Goal: Task Accomplishment & Management: Manage account settings

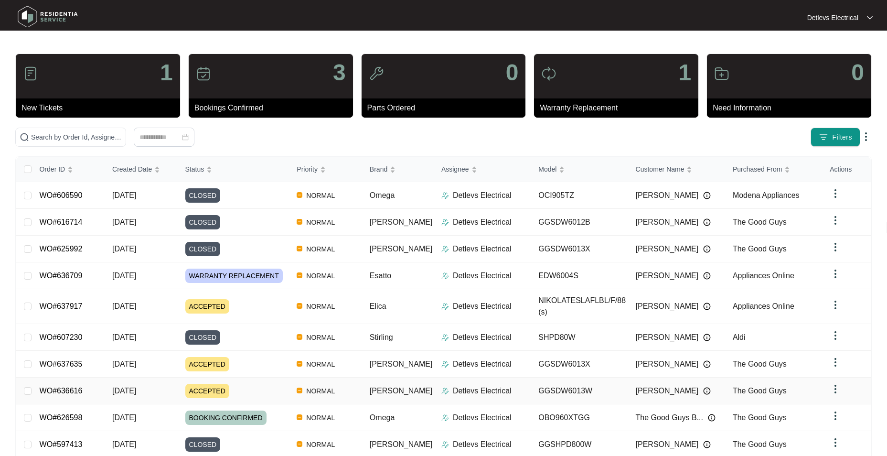
click at [272, 384] on div "ACCEPTED" at bounding box center [237, 391] width 104 height 14
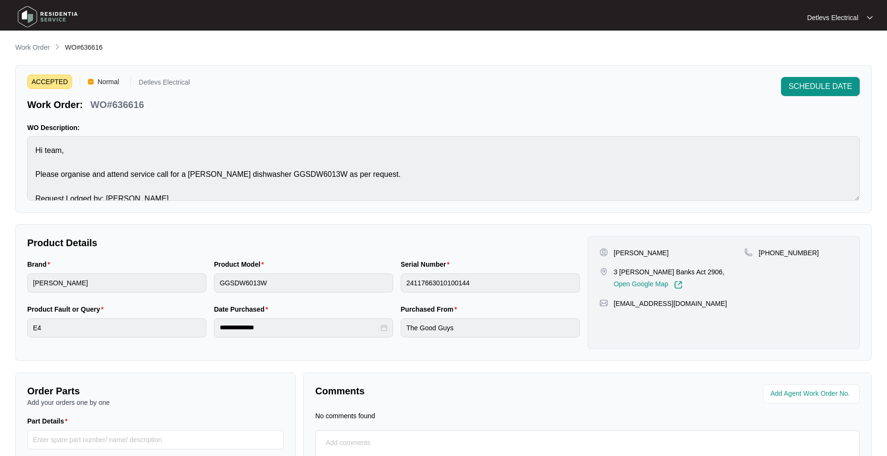
click at [131, 107] on p "WO#636616" at bounding box center [116, 104] width 53 height 13
copy p "636616"
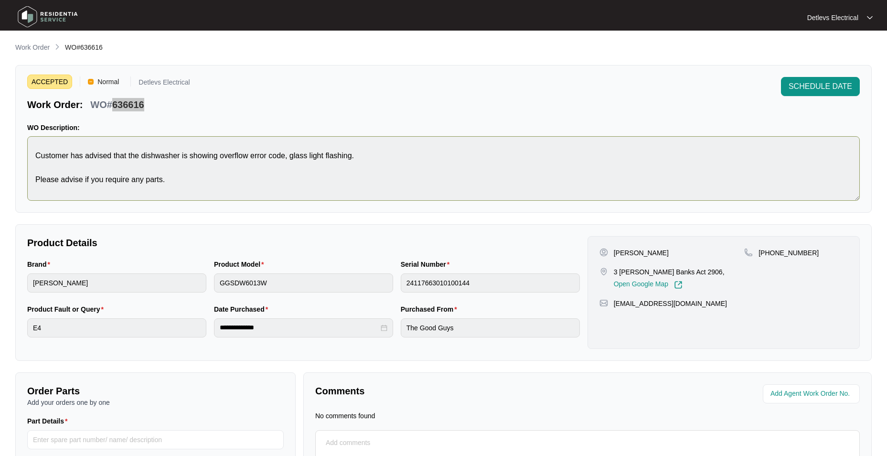
scroll to position [96, 0]
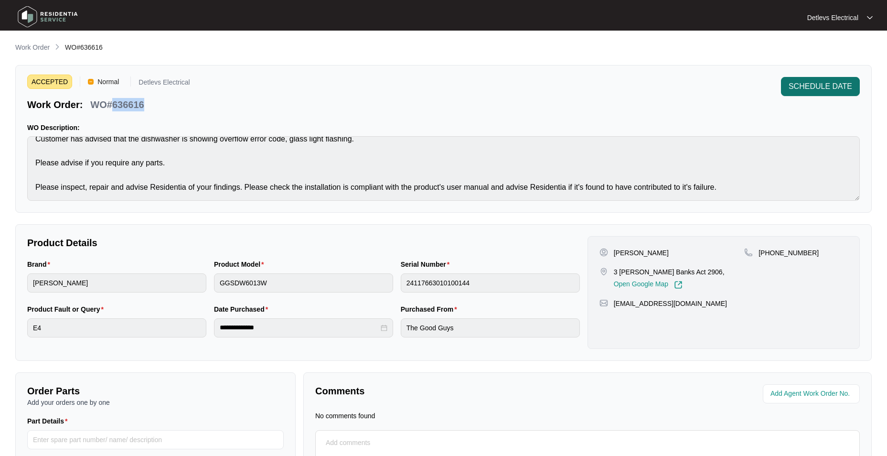
click at [824, 89] on span "SCHEDULE DATE" at bounding box center [820, 86] width 64 height 11
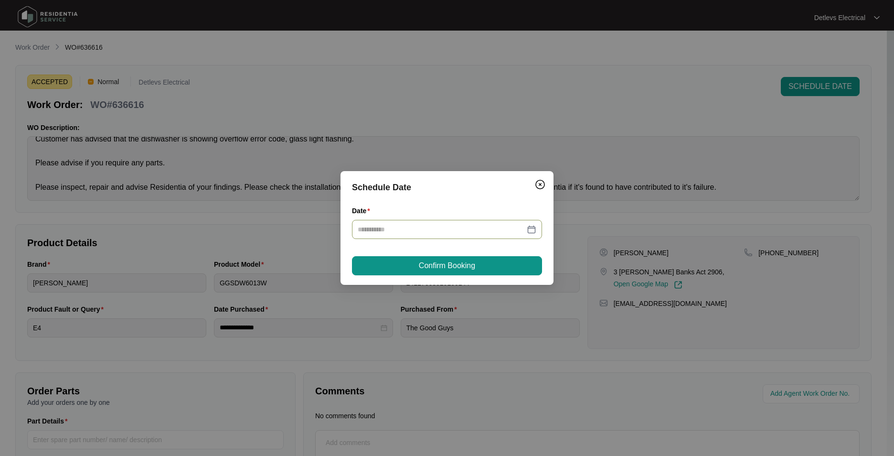
click at [421, 224] on input "Date" at bounding box center [441, 229] width 167 height 11
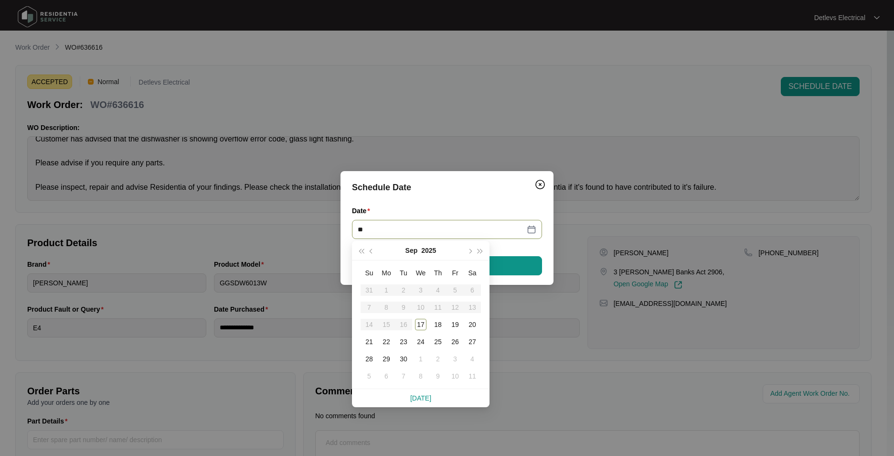
type input "**"
click at [437, 306] on table "Su Mo Tu We Th Fr Sa 31 1 2 3 4 5 6 7 8 9 10 11 12 13 14 15 16 17 18 19 20 21 2…" at bounding box center [421, 324] width 120 height 120
drag, startPoint x: 437, startPoint y: 306, endPoint x: 504, endPoint y: 178, distance: 144.8
click at [504, 178] on div "Schedule Date Date Confirm Booking" at bounding box center [447, 228] width 213 height 114
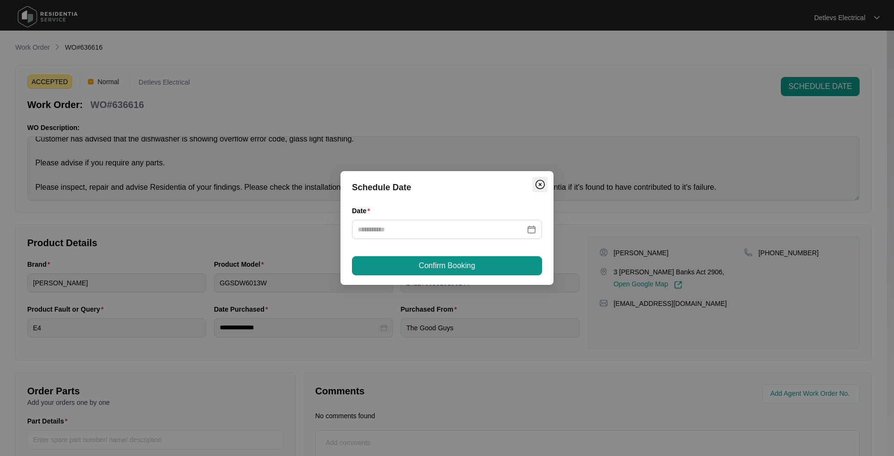
click at [544, 184] on img "Close" at bounding box center [539, 184] width 11 height 11
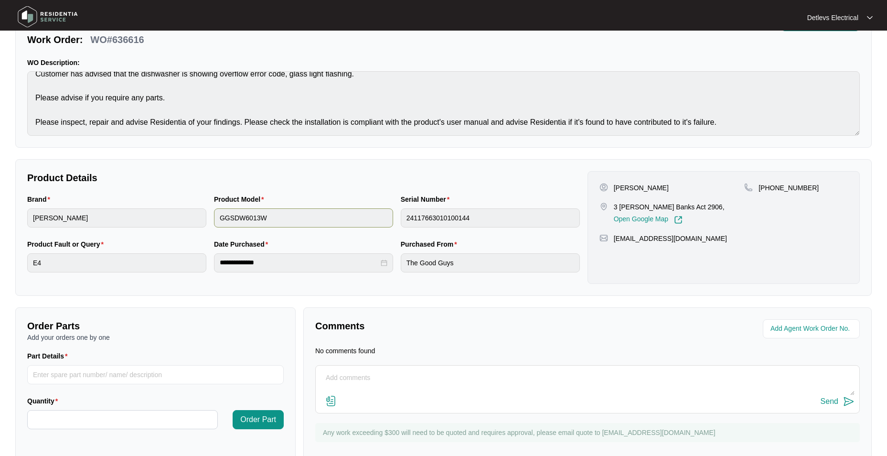
scroll to position [88, 0]
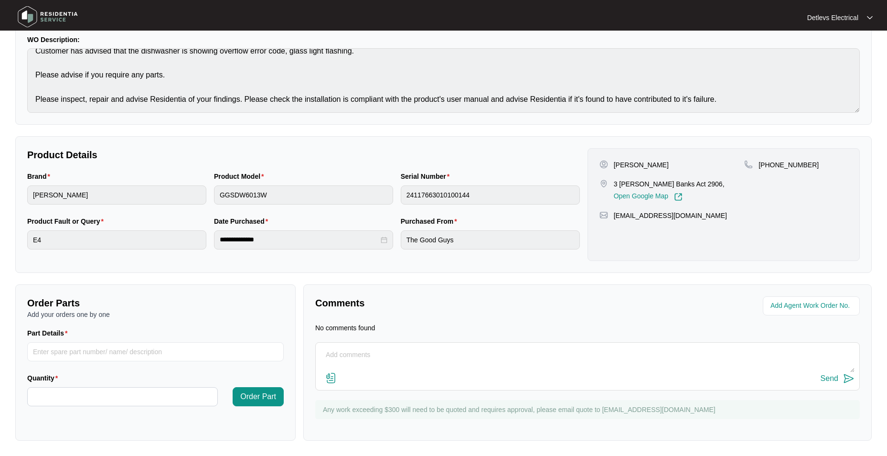
click at [449, 356] on textarea at bounding box center [587, 359] width 534 height 25
type textarea "Changeover requested 12/9; pending approval"
click at [330, 378] on img at bounding box center [330, 377] width 11 height 11
click at [0, 0] on input "file" at bounding box center [0, 0] width 0 height 0
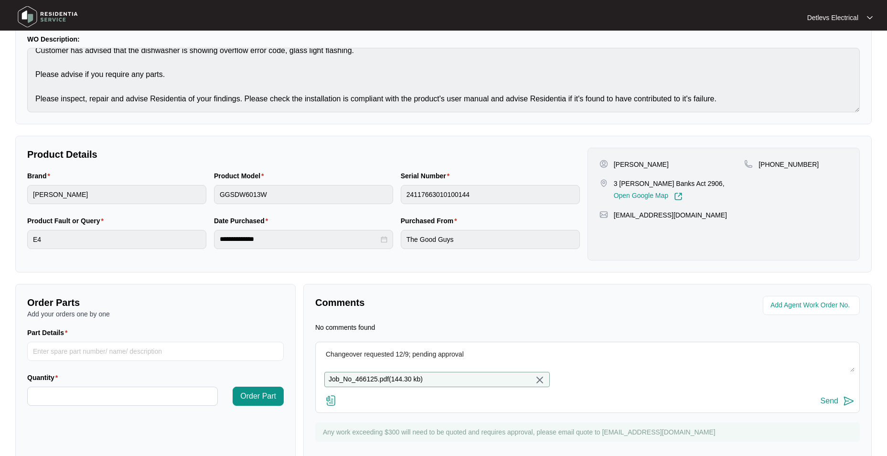
click at [851, 406] on img at bounding box center [848, 400] width 11 height 11
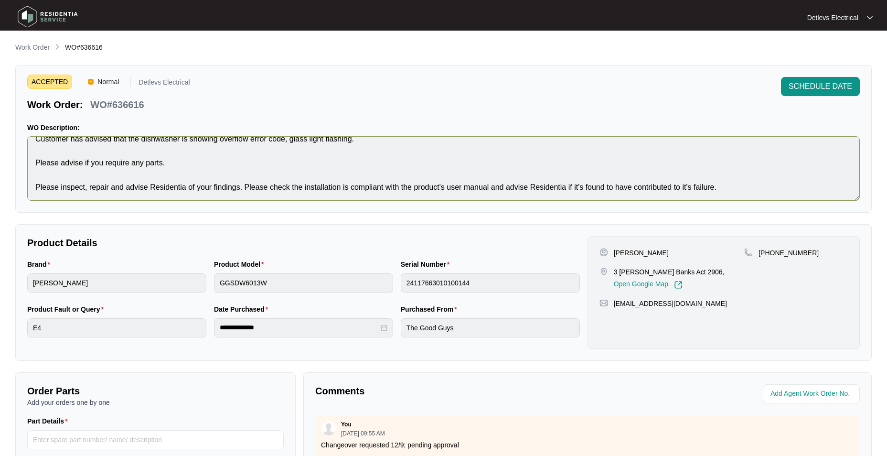
scroll to position [0, 0]
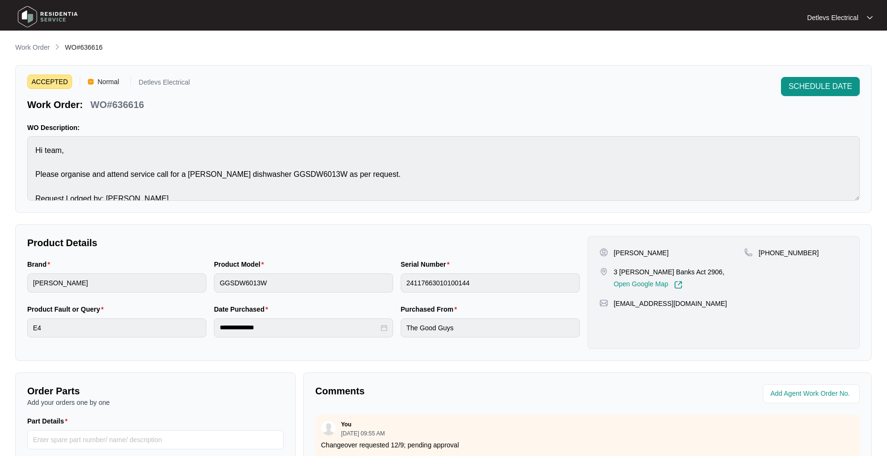
click at [523, 79] on div "ACCEPTED Normal Detlevs Electrical Work Order: WO#636616 SCHEDULE DATE" at bounding box center [443, 94] width 832 height 34
click at [34, 49] on p "Work Order" at bounding box center [32, 48] width 34 height 10
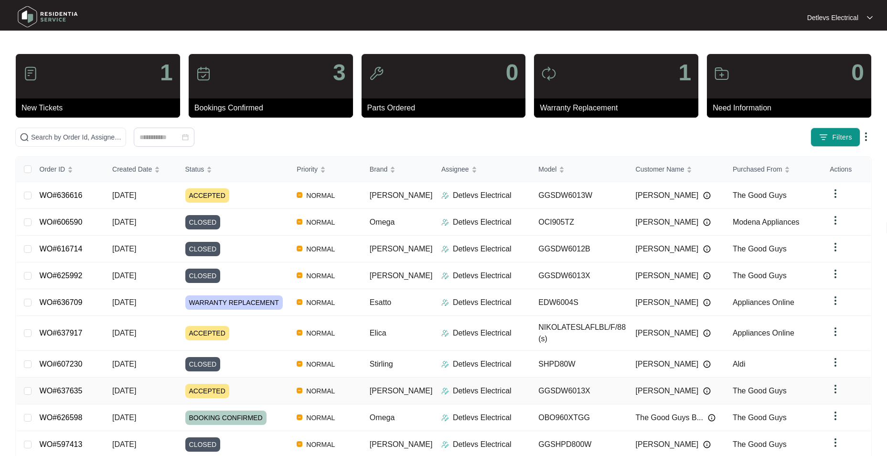
click at [396, 384] on td "[PERSON_NAME]" at bounding box center [398, 390] width 72 height 27
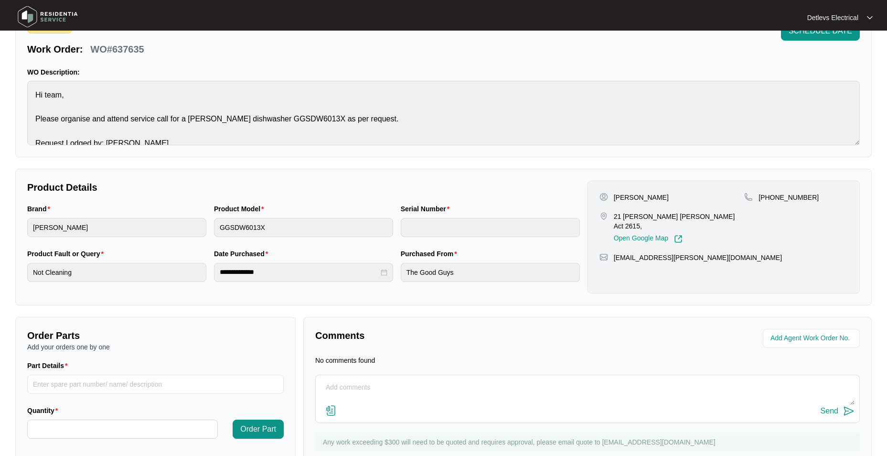
scroll to position [41, 0]
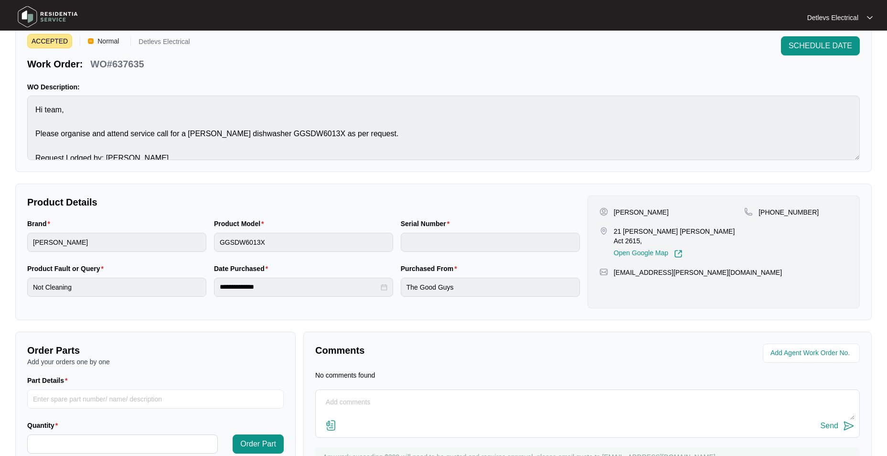
click at [127, 66] on p "WO#637635" at bounding box center [116, 63] width 53 height 13
copy p "637635"
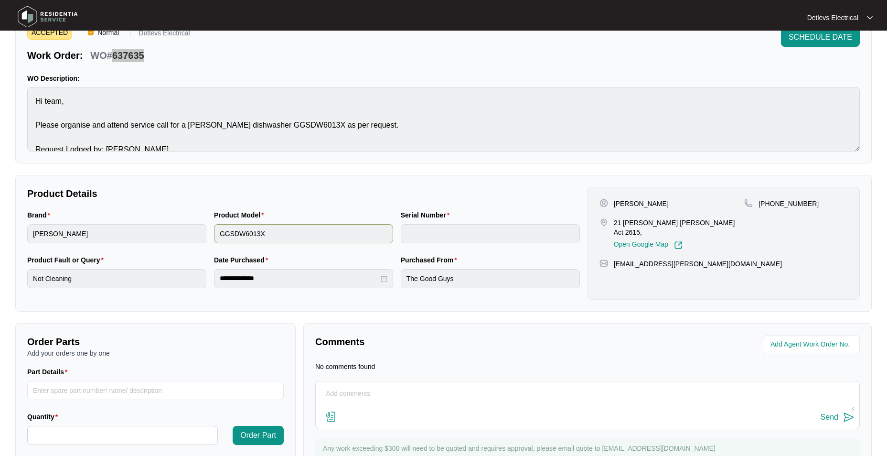
scroll to position [0, 0]
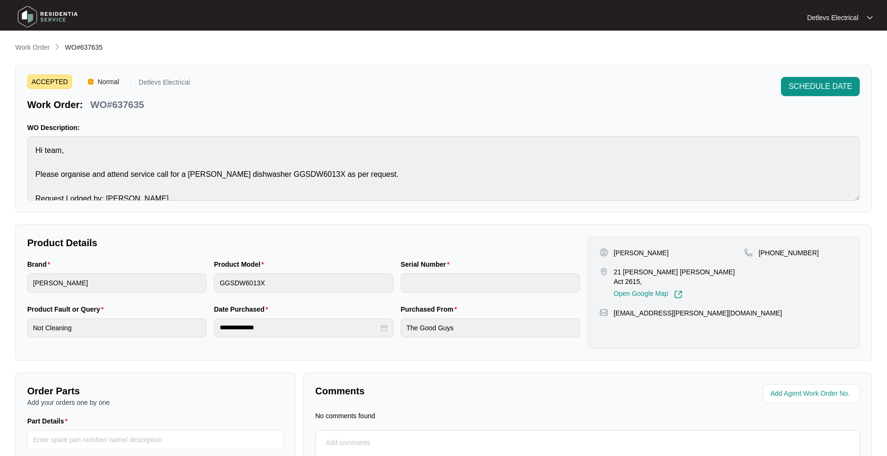
click at [626, 251] on p "[PERSON_NAME]" at bounding box center [641, 253] width 55 height 10
copy p "Shehzad"
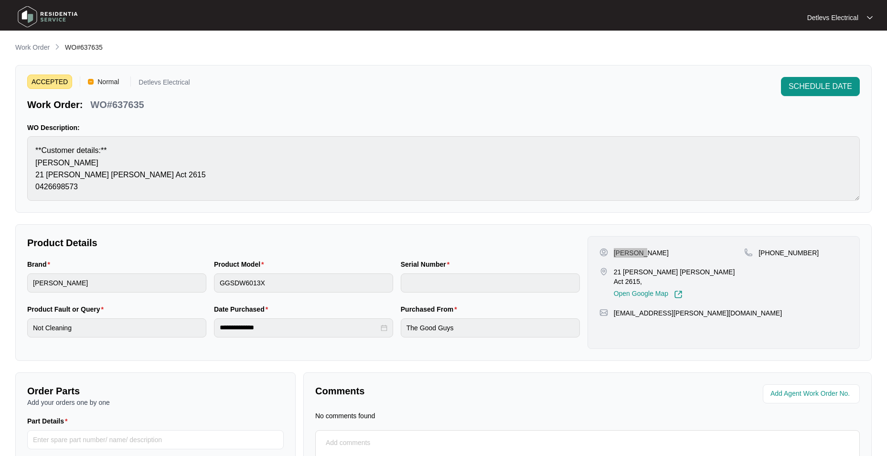
scroll to position [88, 0]
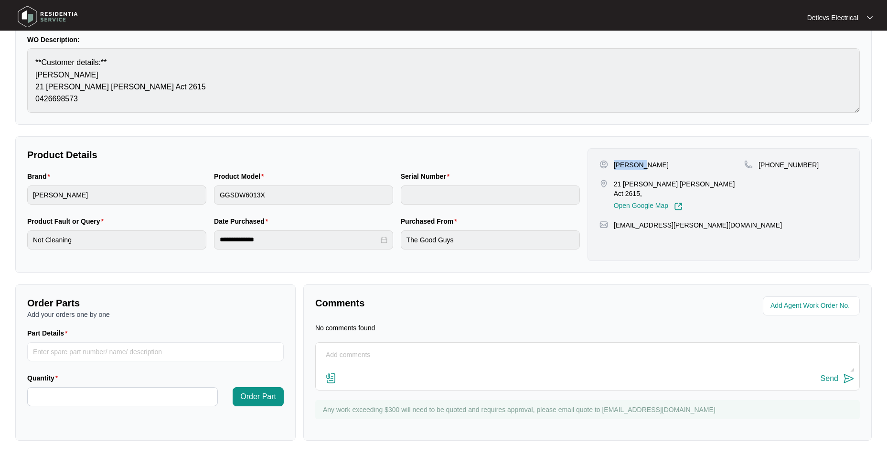
click at [407, 352] on textarea at bounding box center [587, 359] width 534 height 25
click at [402, 355] on textarea at bounding box center [587, 359] width 534 height 25
type textarea "Completed 12/9; invoice incoming"
click at [844, 378] on img at bounding box center [848, 378] width 11 height 11
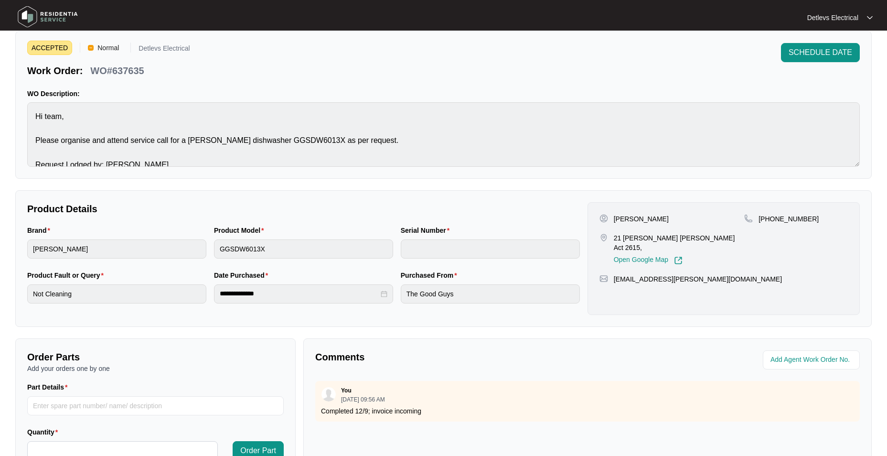
scroll to position [0, 0]
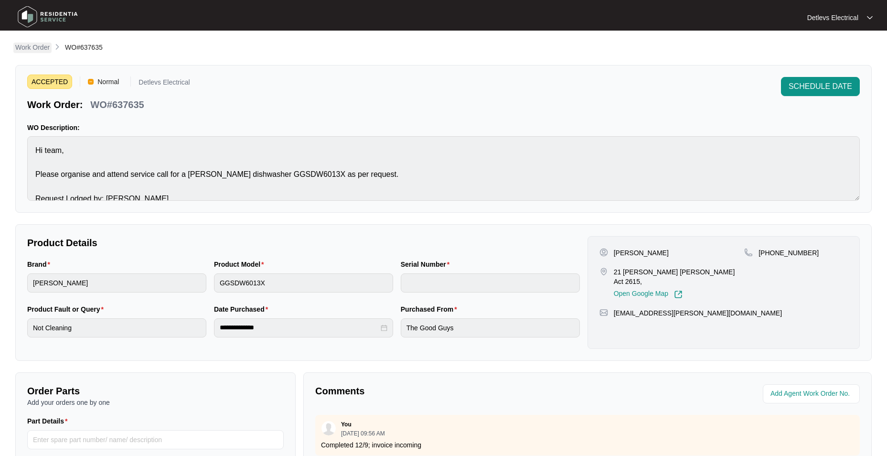
click at [38, 47] on p "Work Order" at bounding box center [32, 48] width 34 height 10
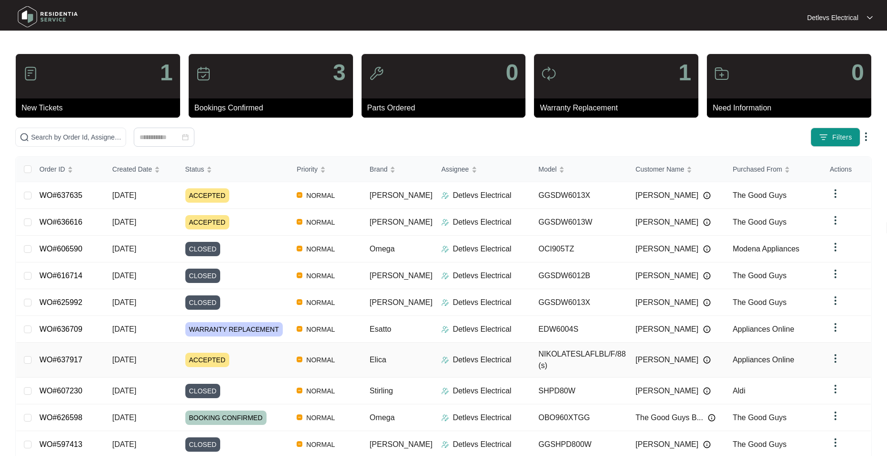
click at [252, 352] on div "ACCEPTED" at bounding box center [237, 359] width 104 height 14
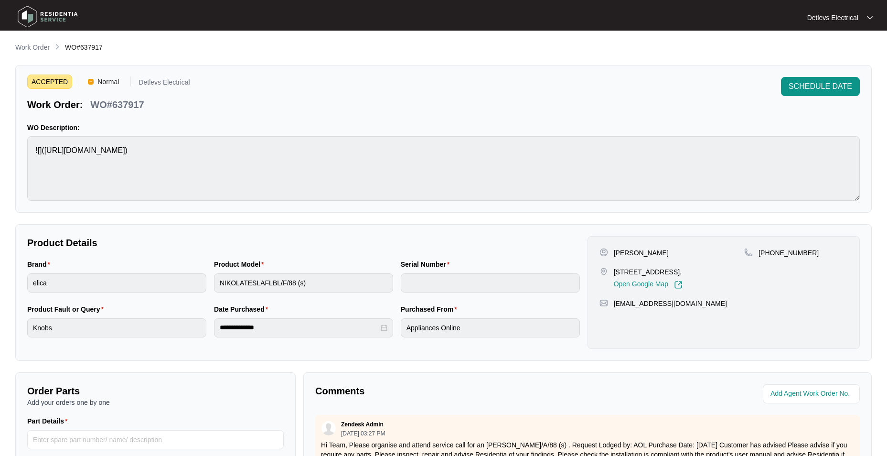
click at [641, 254] on p "[PERSON_NAME]" at bounding box center [641, 253] width 55 height 10
copy p "[PERSON_NAME]"
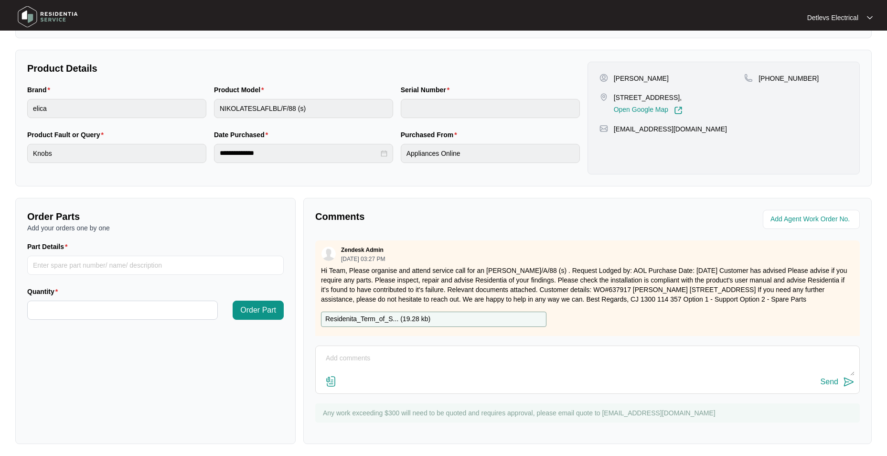
scroll to position [178, 0]
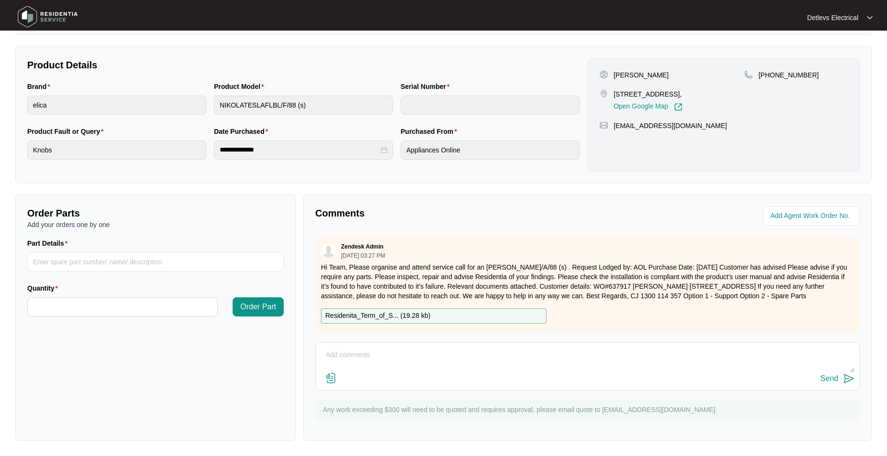
click at [375, 361] on textarea at bounding box center [587, 359] width 534 height 25
click at [459, 352] on textarea "We've called the customer a few times," at bounding box center [587, 359] width 534 height 25
type textarea "We've called the customer a few times, and emailed with a request to make an ap…"
click at [842, 384] on button "Send" at bounding box center [837, 378] width 34 height 13
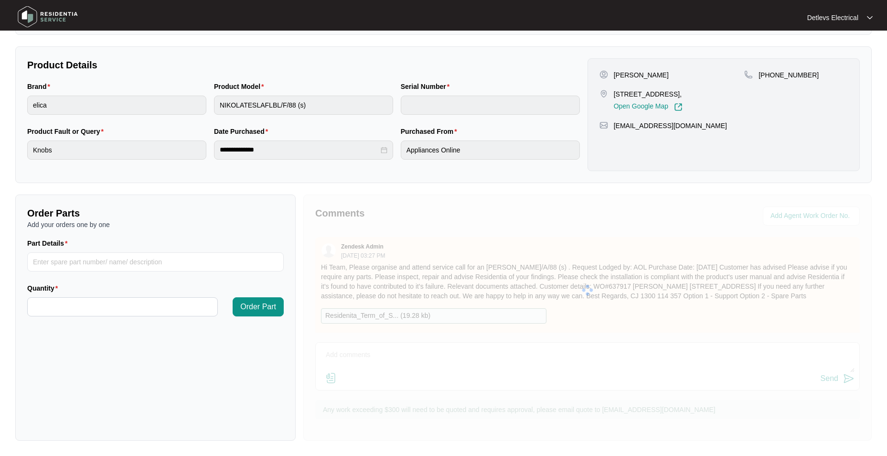
click at [843, 382] on div at bounding box center [587, 289] width 568 height 191
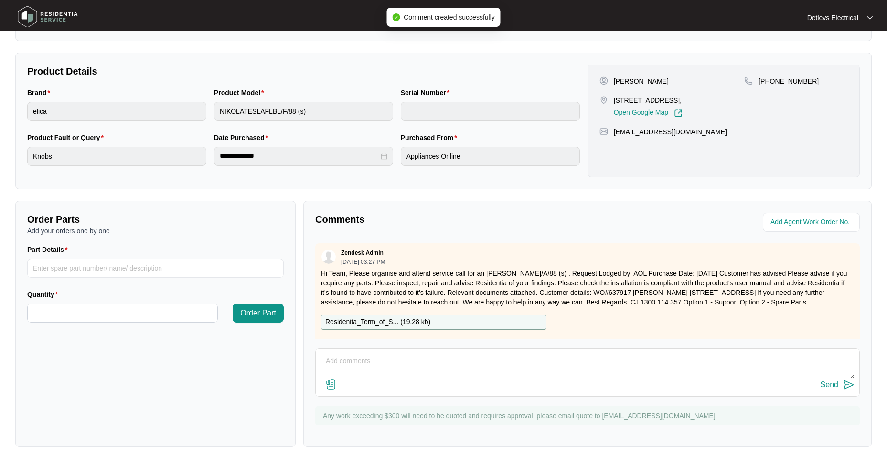
scroll to position [0, 0]
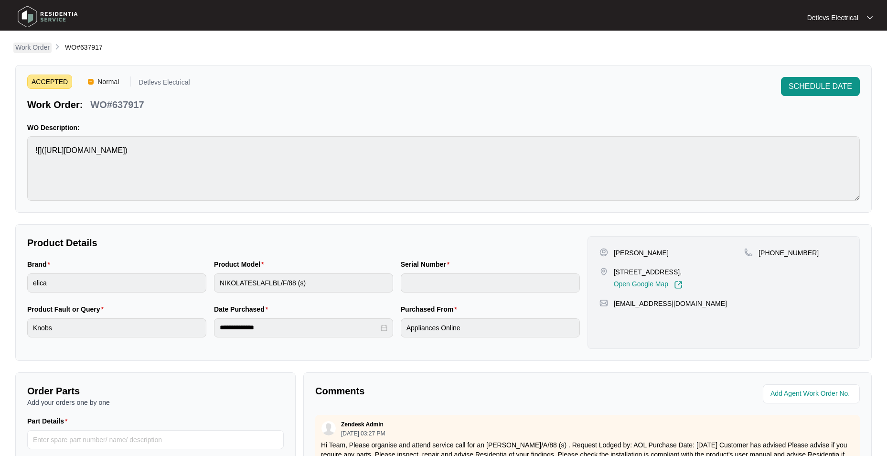
click at [41, 46] on p "Work Order" at bounding box center [32, 48] width 34 height 10
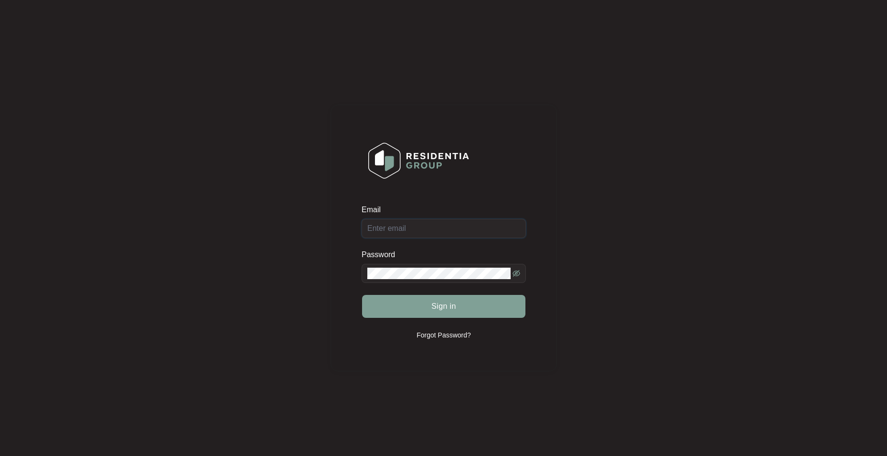
type input "[EMAIL_ADDRESS][DOMAIN_NAME]"
click at [458, 304] on button "Sign in" at bounding box center [443, 306] width 163 height 23
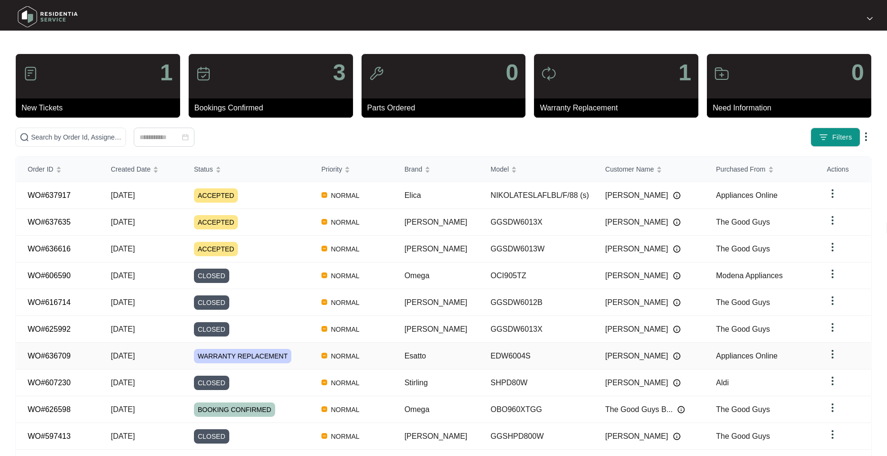
scroll to position [35, 0]
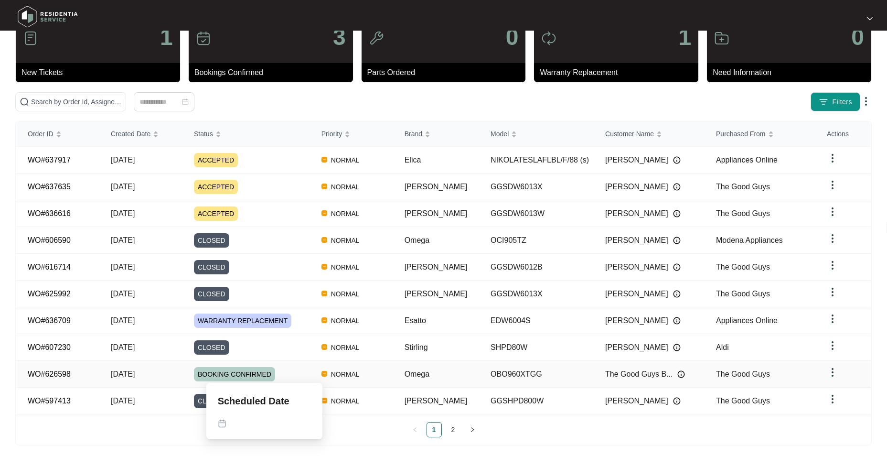
click at [310, 367] on div "BOOKING CONFIRMED" at bounding box center [252, 374] width 116 height 14
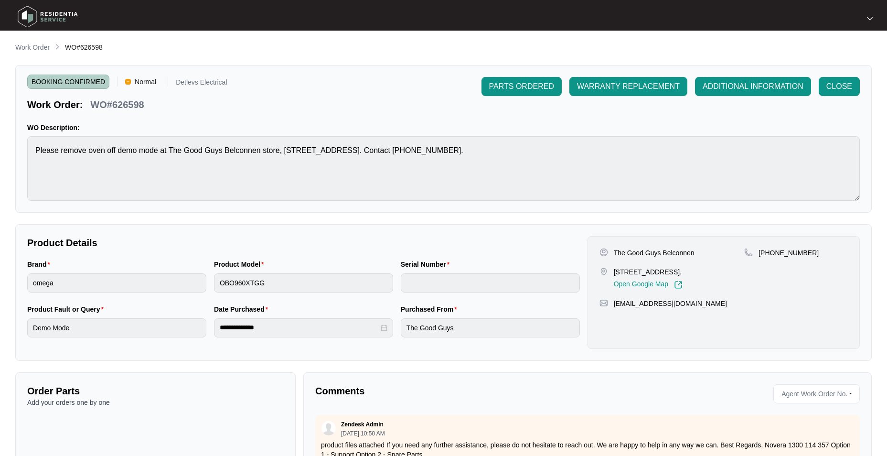
click at [132, 104] on p "WO#626598" at bounding box center [116, 104] width 53 height 13
copy p "626598"
click at [842, 83] on span "CLOSE" at bounding box center [839, 86] width 26 height 11
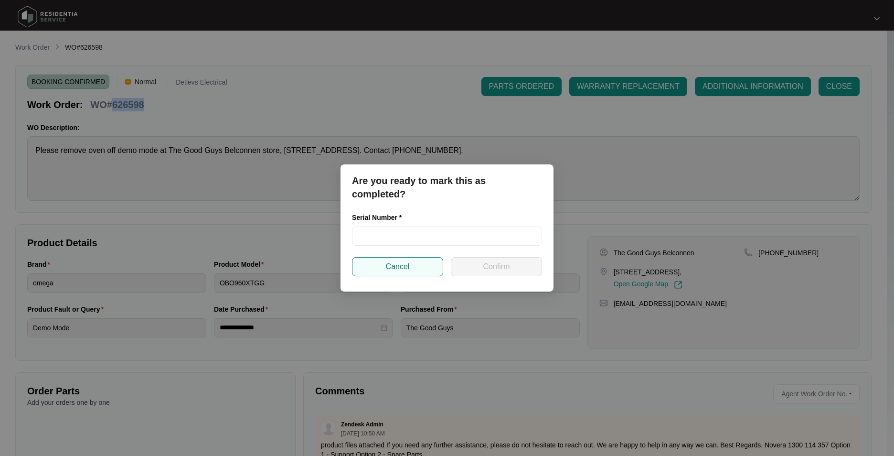
click at [409, 271] on span "Cancel" at bounding box center [398, 266] width 24 height 11
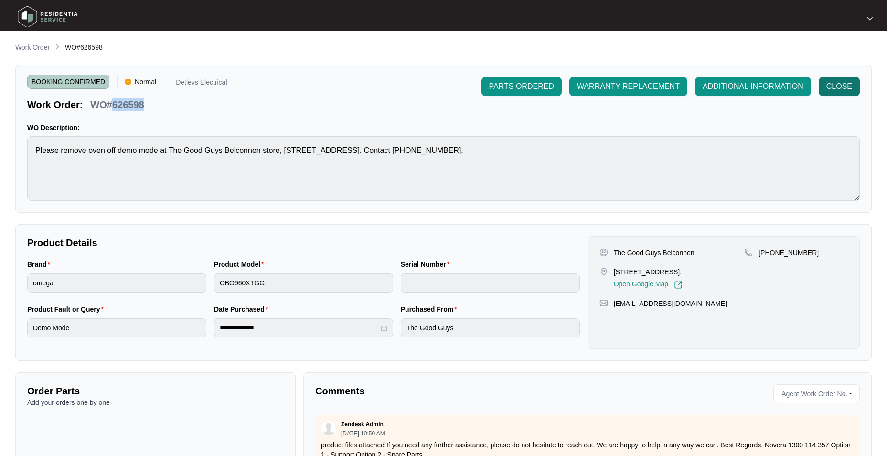
click at [833, 86] on span "CLOSE" at bounding box center [839, 86] width 26 height 11
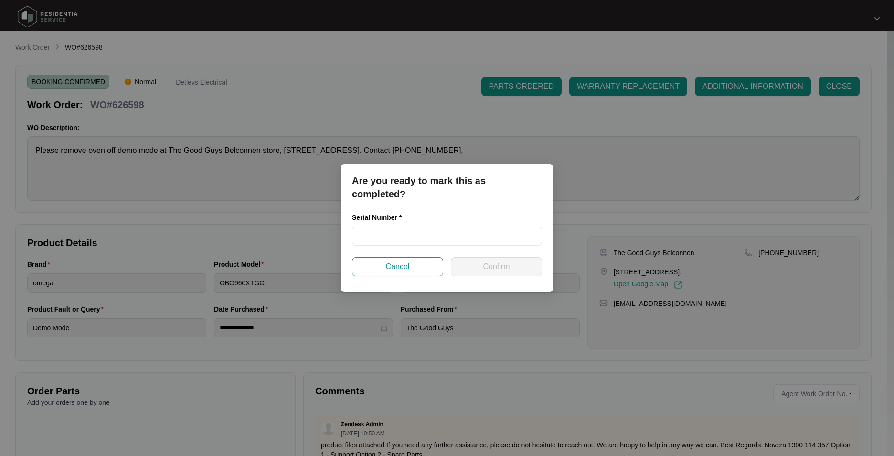
click at [453, 224] on div "Serial Number *" at bounding box center [447, 219] width 190 height 14
click at [413, 241] on input "text" at bounding box center [447, 235] width 190 height 19
type input "V0000298602004000043"
click at [493, 263] on span "Confirm" at bounding box center [496, 266] width 27 height 11
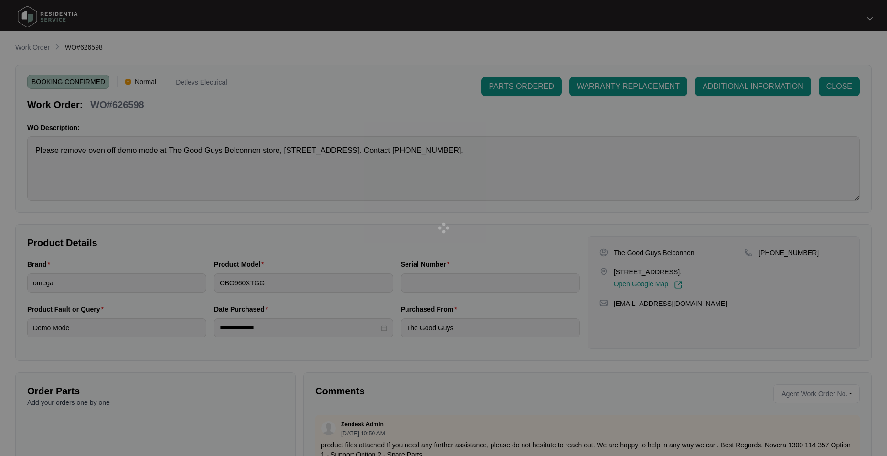
type input "V0000298602004000043"
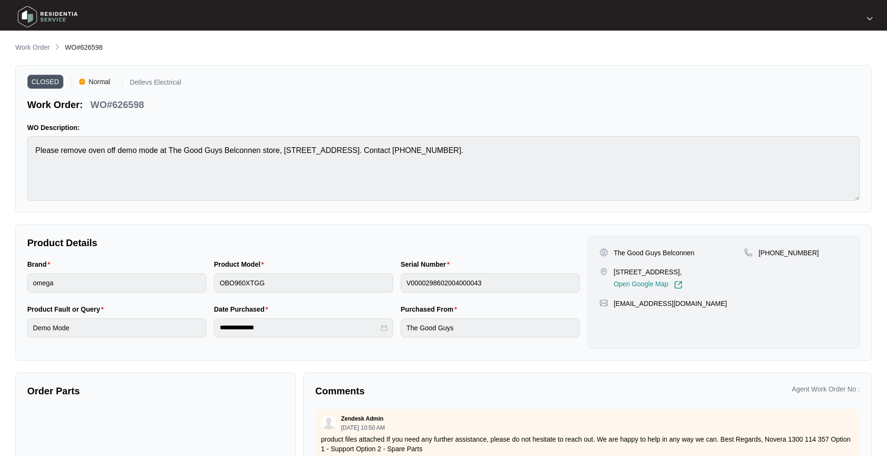
click at [44, 49] on p "Work Order" at bounding box center [32, 48] width 34 height 10
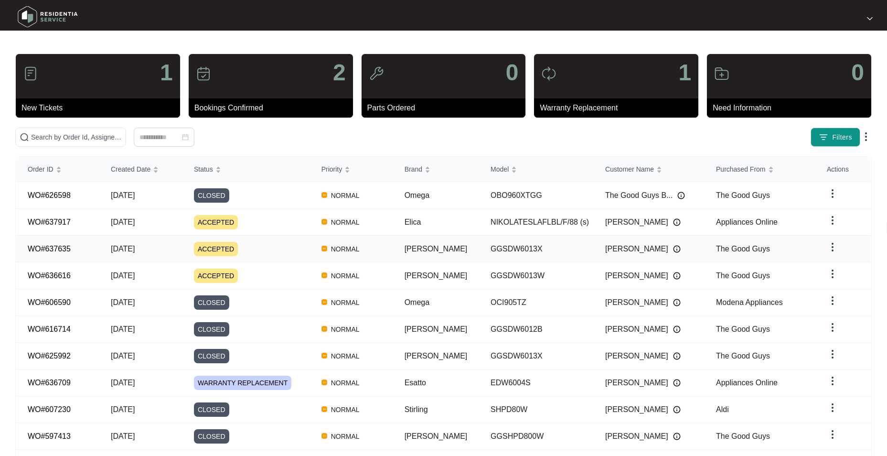
scroll to position [35, 0]
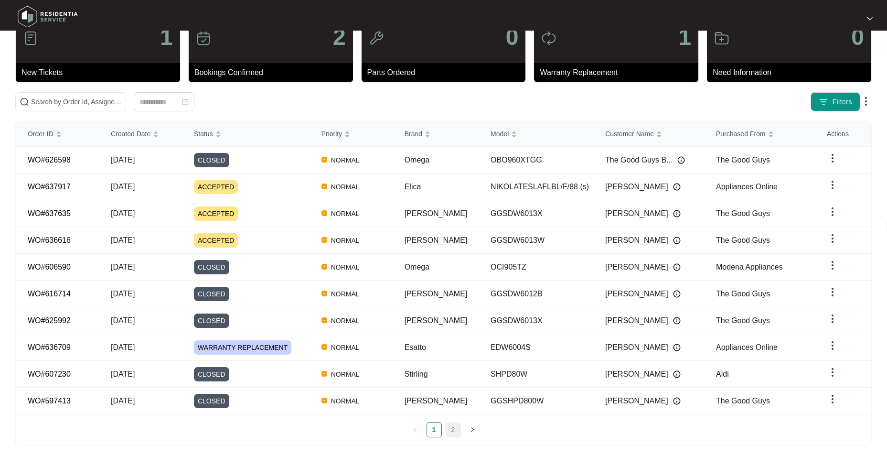
click at [455, 427] on link "2" at bounding box center [453, 429] width 14 height 14
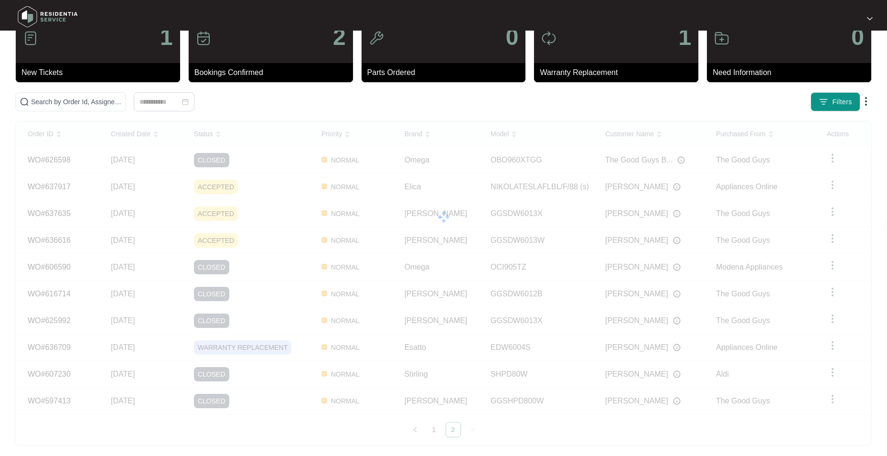
scroll to position [0, 0]
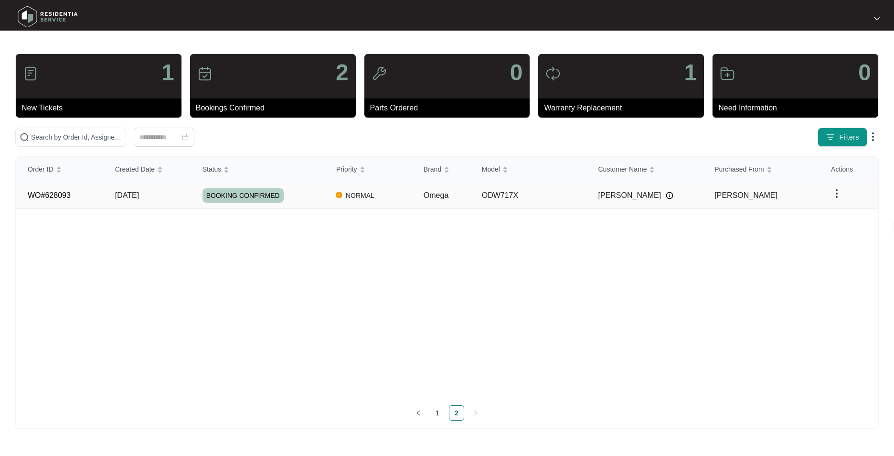
click at [172, 191] on td "[DATE]" at bounding box center [147, 195] width 87 height 27
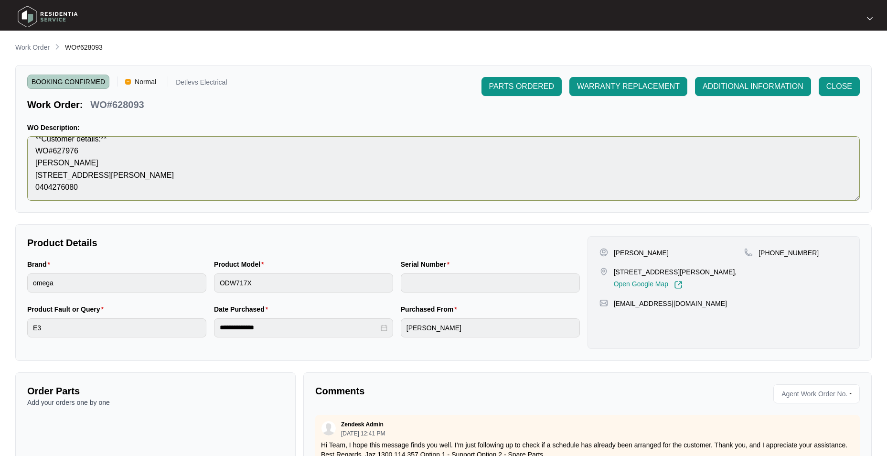
scroll to position [192, 0]
drag, startPoint x: 139, startPoint y: 106, endPoint x: 114, endPoint y: 106, distance: 24.8
click at [114, 106] on div "WO#628093" at bounding box center [116, 103] width 61 height 17
copy p "628093"
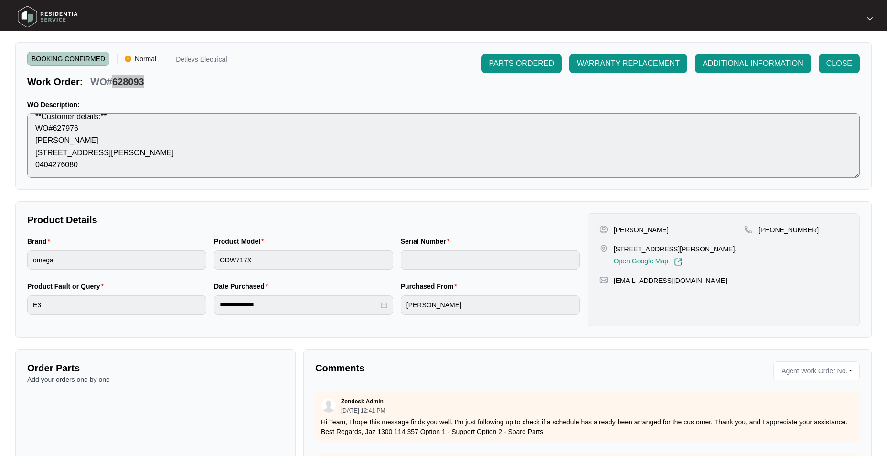
scroll to position [0, 0]
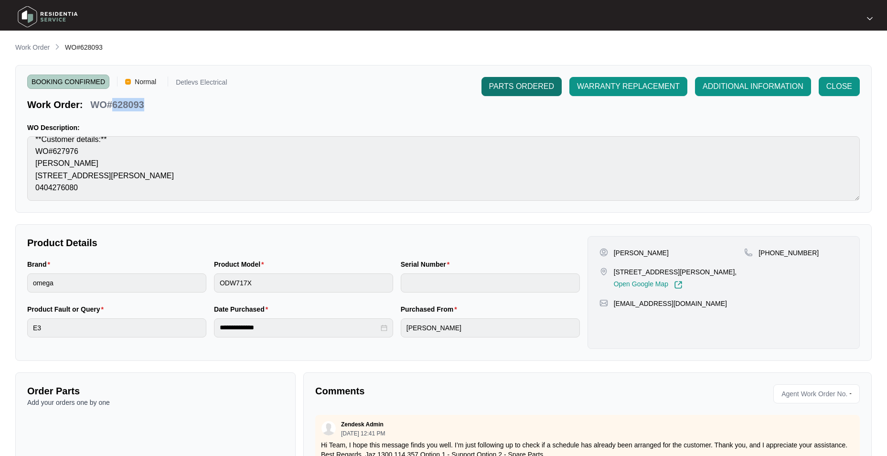
click at [540, 81] on span "PARTS ORDERED" at bounding box center [521, 86] width 65 height 11
click at [36, 52] on p "Work Order" at bounding box center [32, 48] width 34 height 10
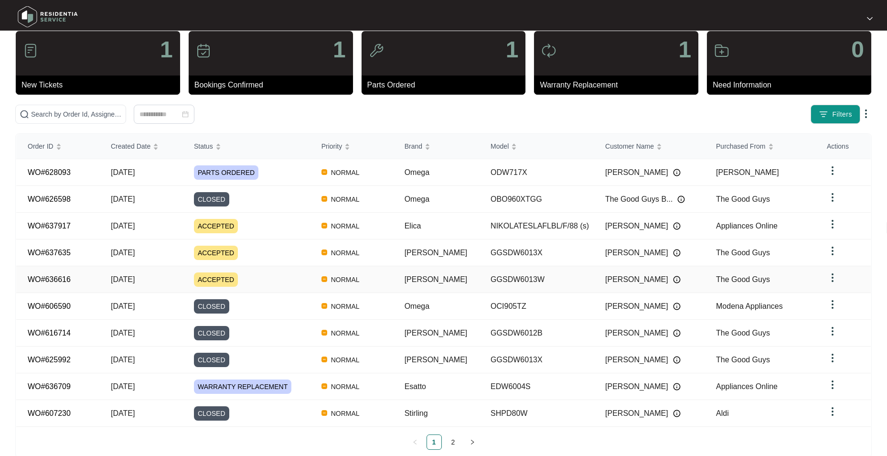
scroll to position [35, 0]
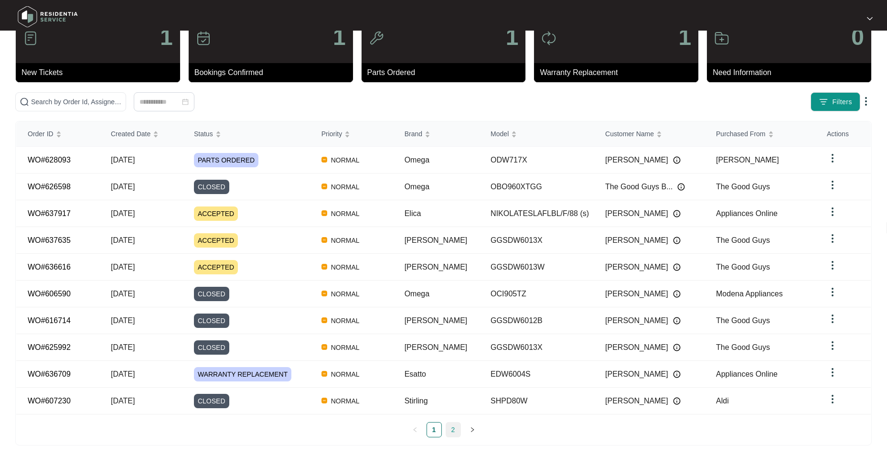
click at [453, 429] on link "2" at bounding box center [453, 429] width 14 height 14
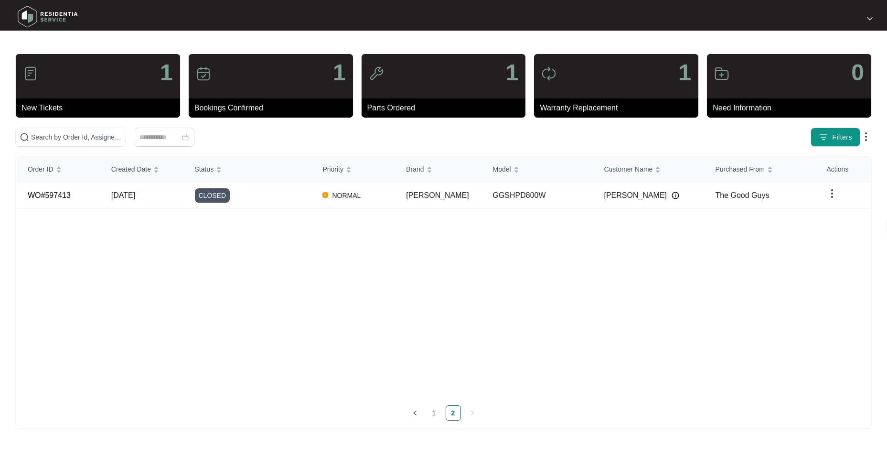
scroll to position [0, 0]
click at [438, 420] on div "Order ID Created Date Status Priority Brand Model Customer Name Purchased From …" at bounding box center [446, 292] width 863 height 272
click at [438, 412] on link "1" at bounding box center [437, 412] width 14 height 14
